Goal: Find specific page/section: Find specific page/section

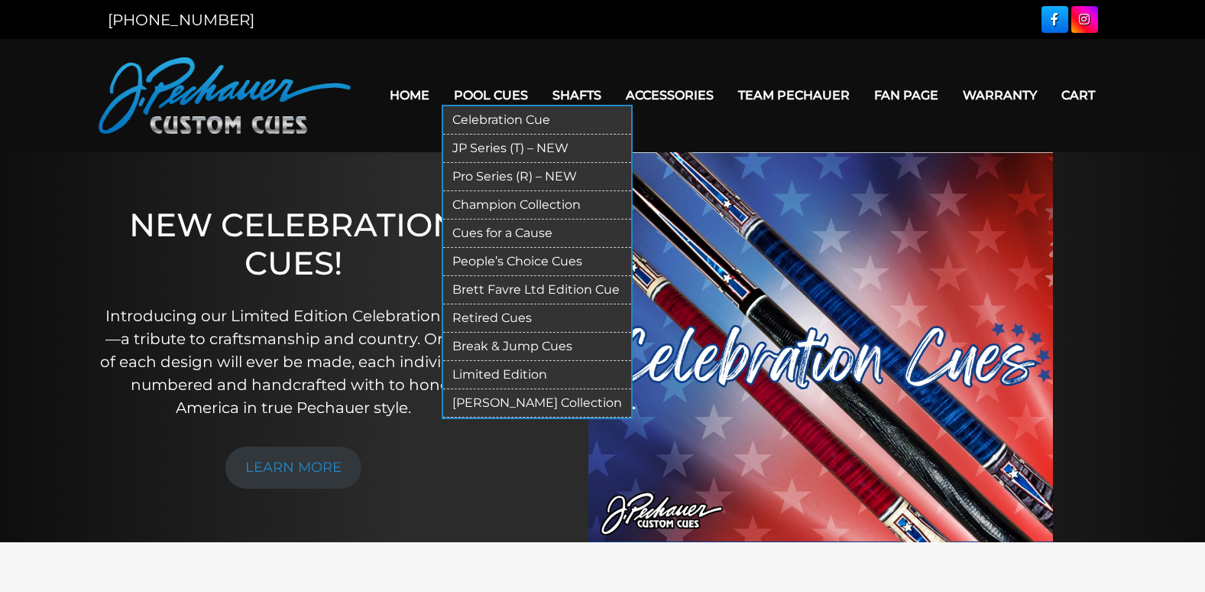
click at [510, 147] on link "JP Series (T) – NEW" at bounding box center [537, 149] width 188 height 28
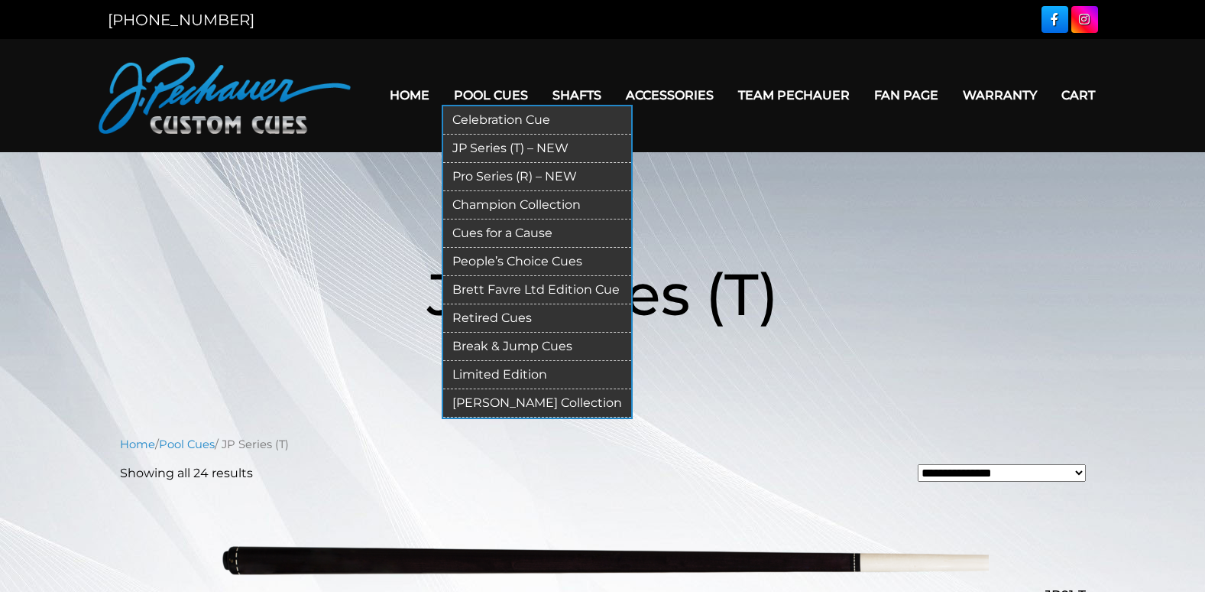
click at [511, 316] on link "Retired Cues" at bounding box center [537, 318] width 188 height 28
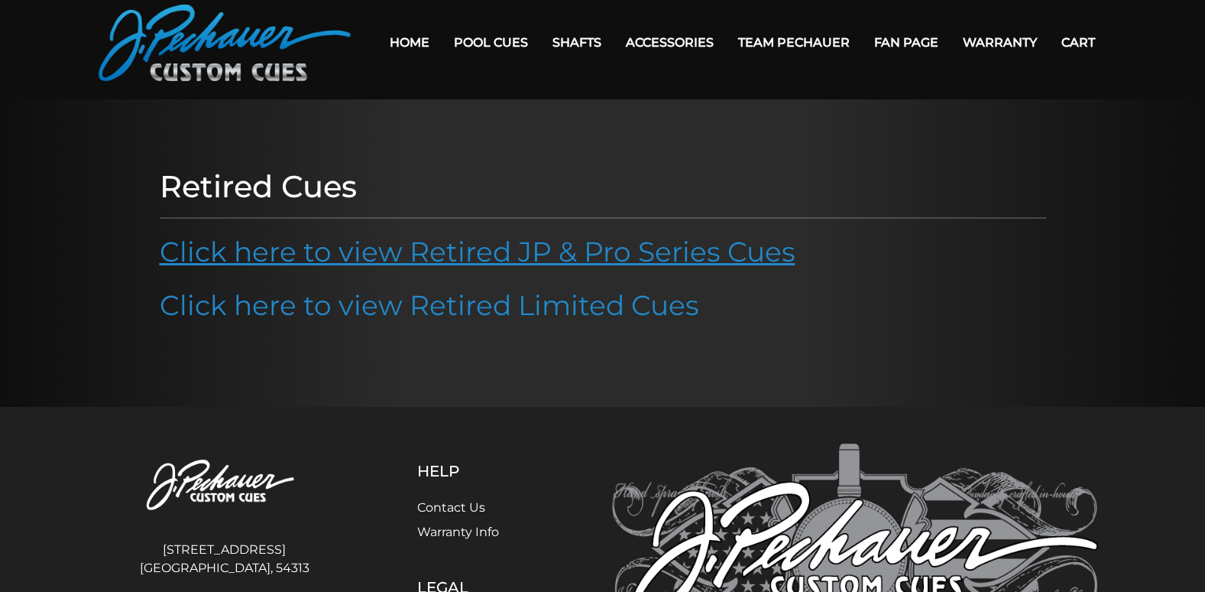
scroll to position [43, 0]
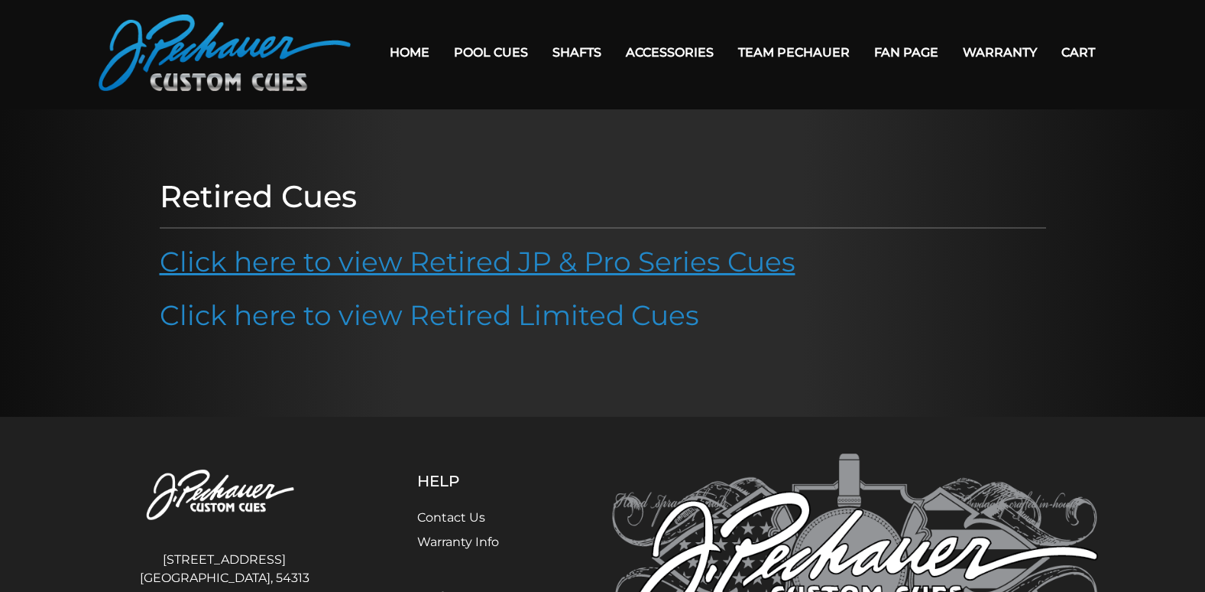
click at [452, 256] on link "Click here to view Retired JP & Pro Series Cues" at bounding box center [478, 262] width 636 height 34
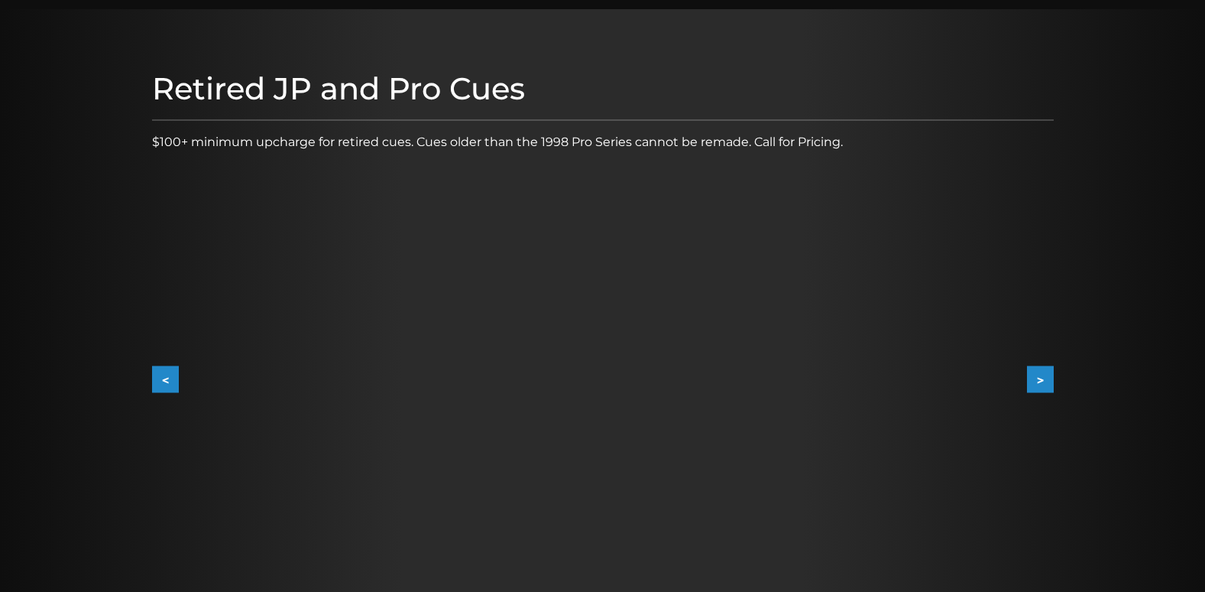
scroll to position [156, 0]
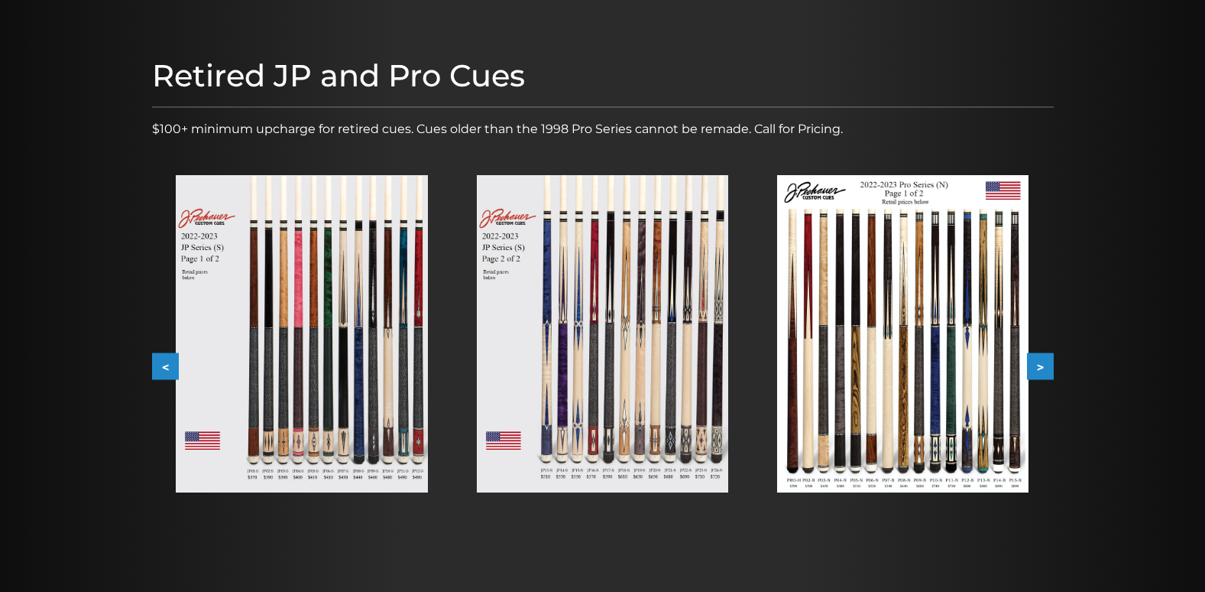
click at [1044, 362] on button ">" at bounding box center [1040, 366] width 27 height 27
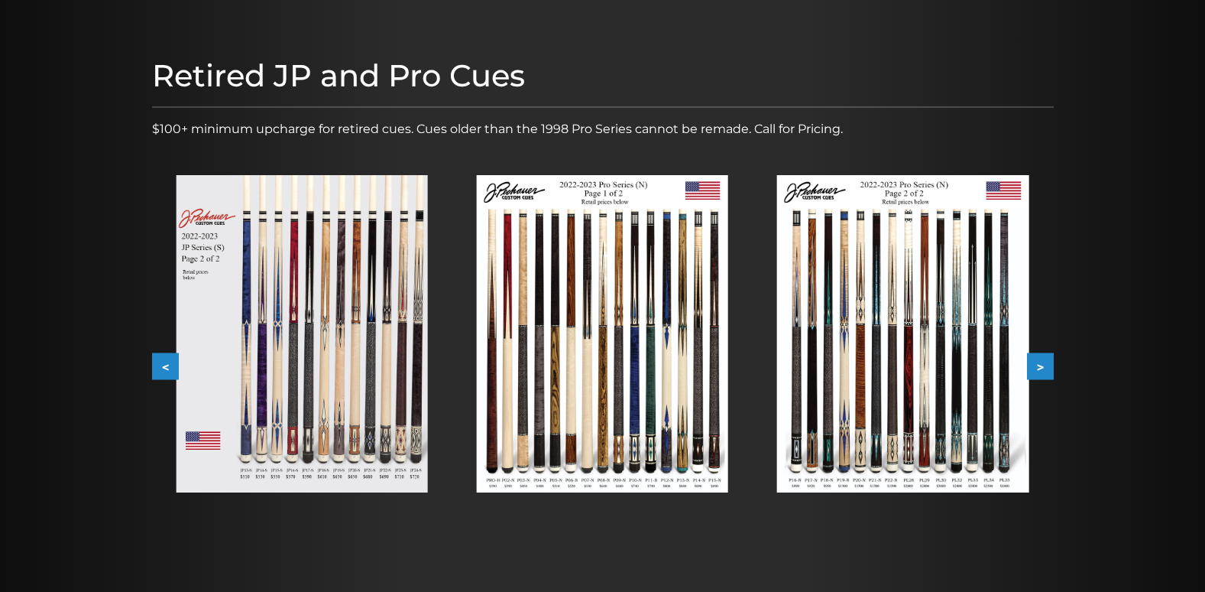
click at [1043, 362] on button ">" at bounding box center [1040, 366] width 27 height 27
